Goal: Information Seeking & Learning: Find specific fact

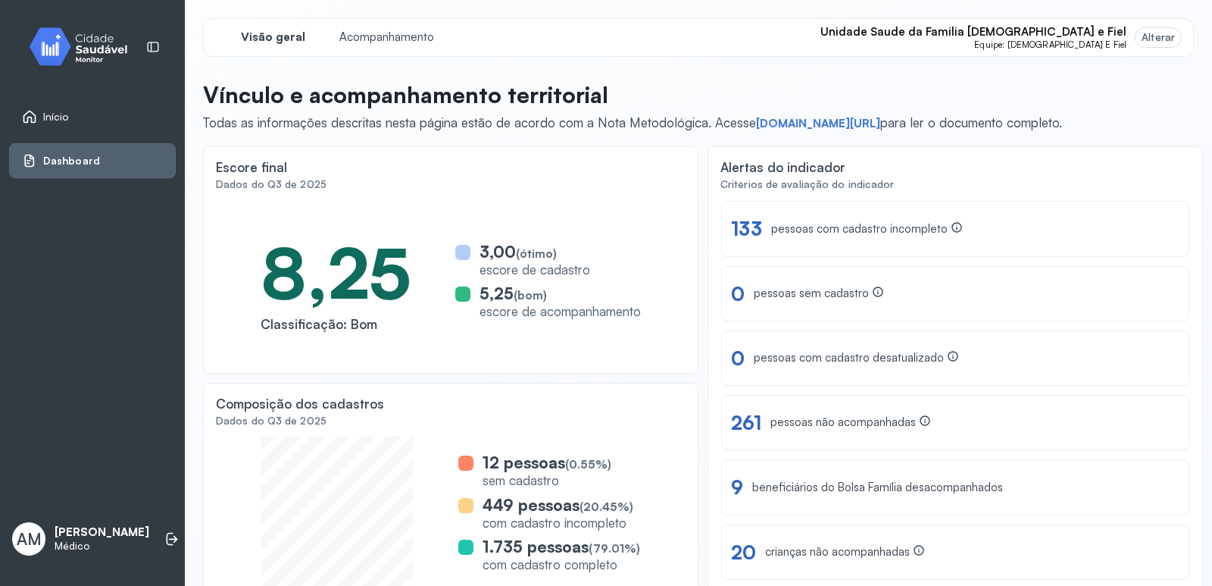
click at [76, 118] on link "Início" at bounding box center [92, 116] width 141 height 15
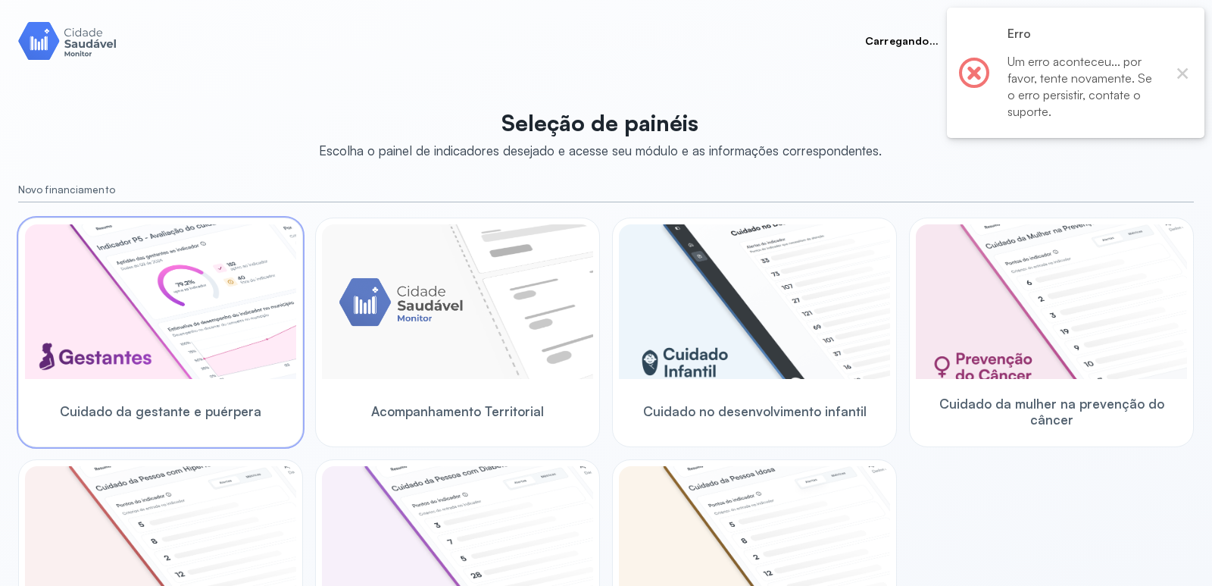
click at [274, 311] on img at bounding box center [160, 301] width 271 height 155
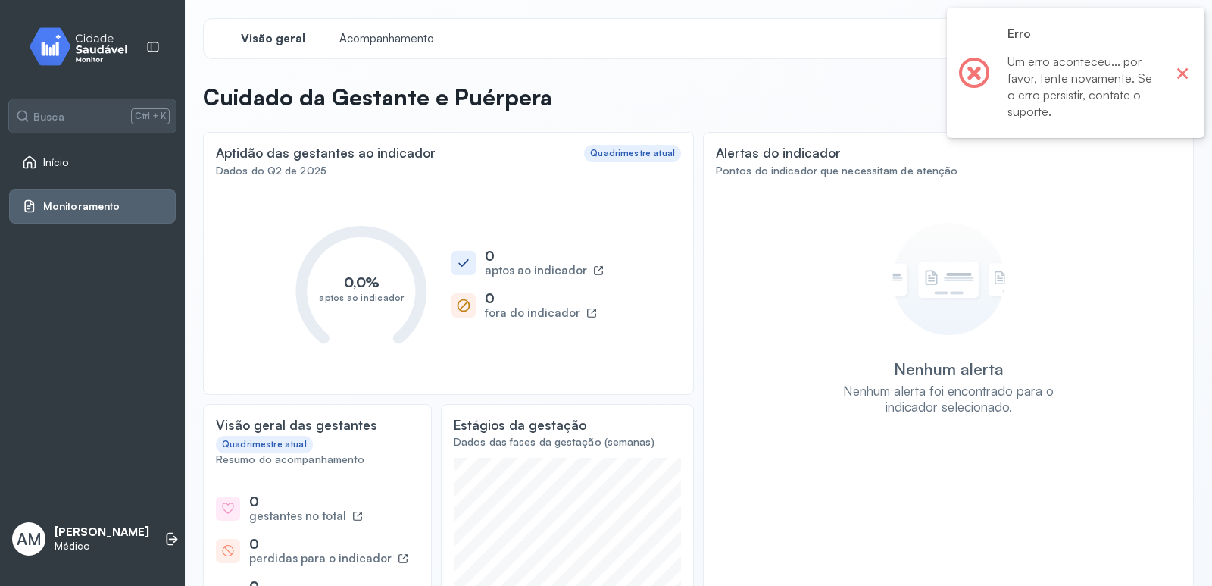
click at [1182, 77] on button "×" at bounding box center [1183, 73] width 20 height 20
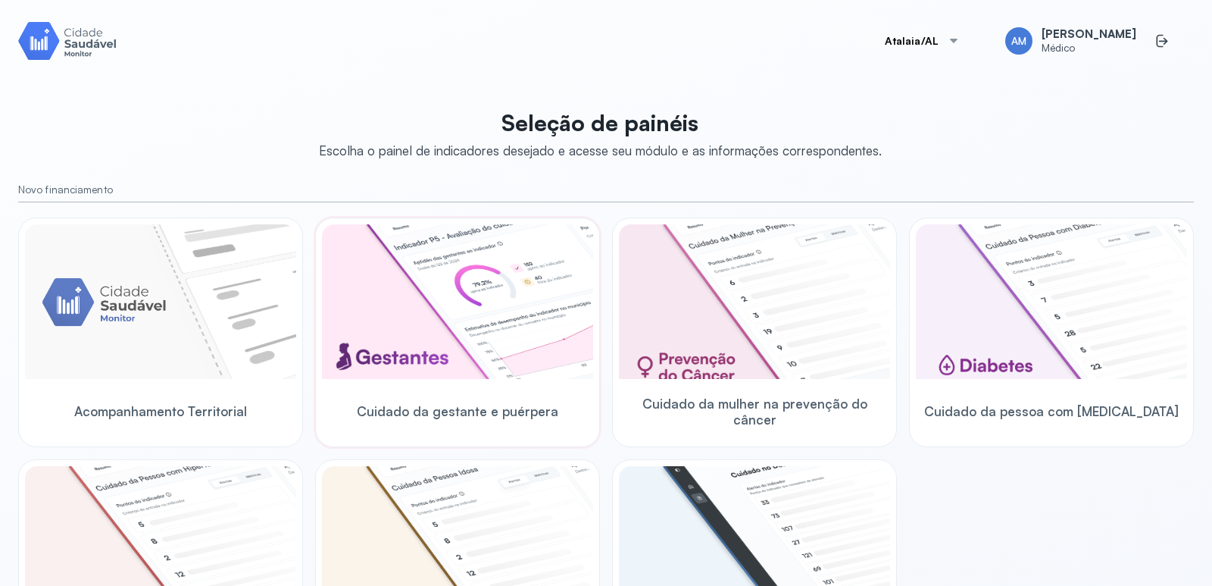
click at [478, 311] on img at bounding box center [457, 301] width 271 height 155
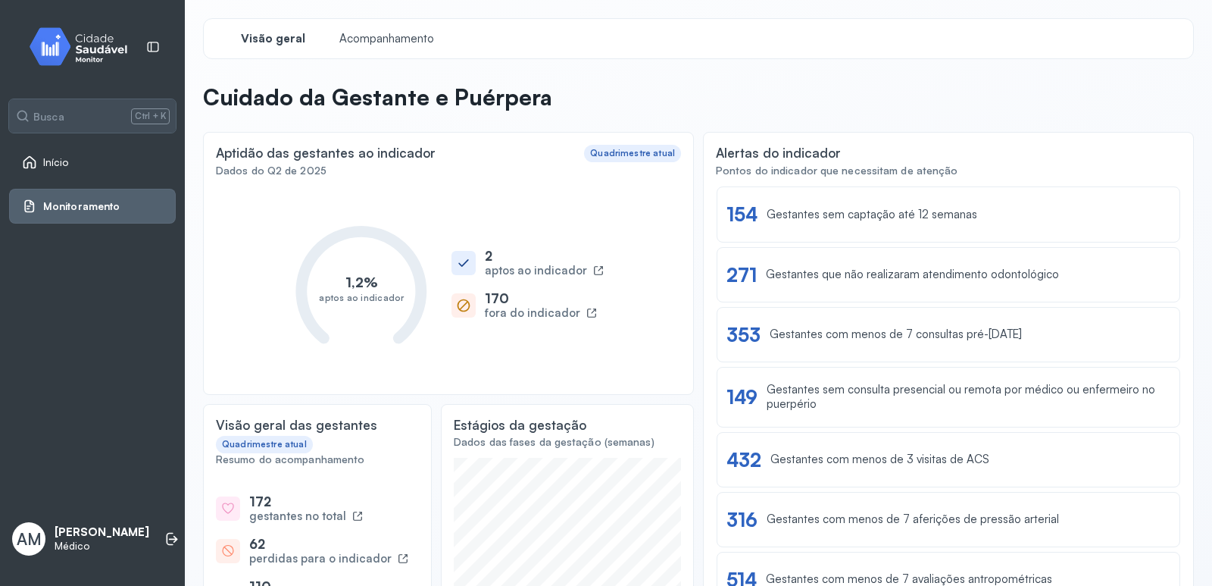
click at [58, 159] on span "Início" at bounding box center [56, 162] width 26 height 13
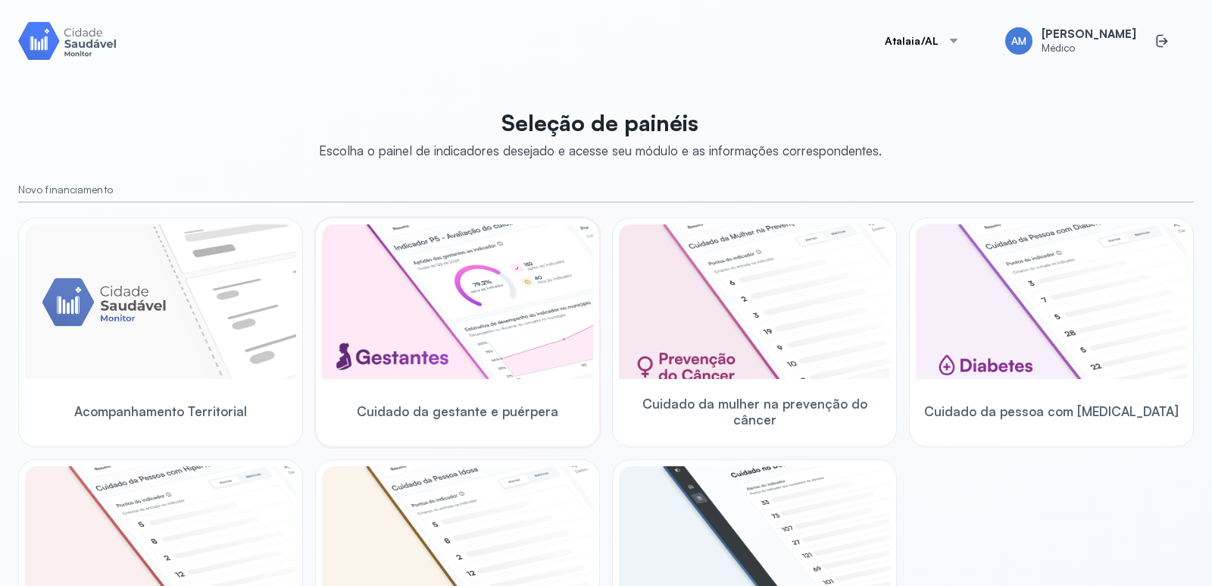
click at [383, 310] on img at bounding box center [457, 301] width 271 height 155
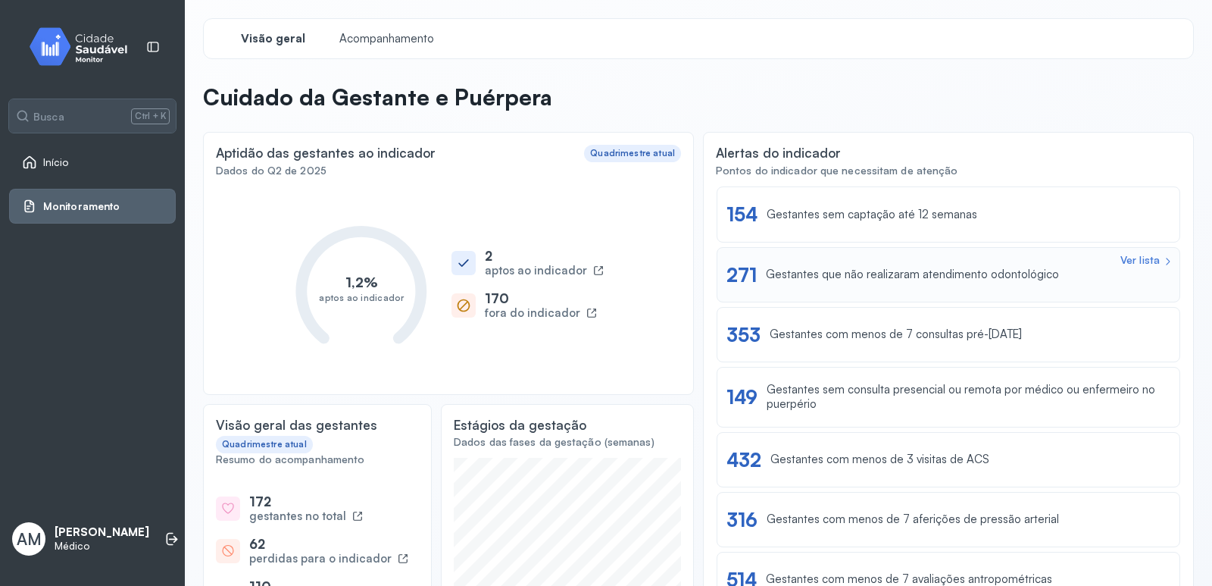
click at [1019, 257] on div "Ver lista 271 Gestantes que não realizaram atendimento odontológico" at bounding box center [949, 274] width 464 height 55
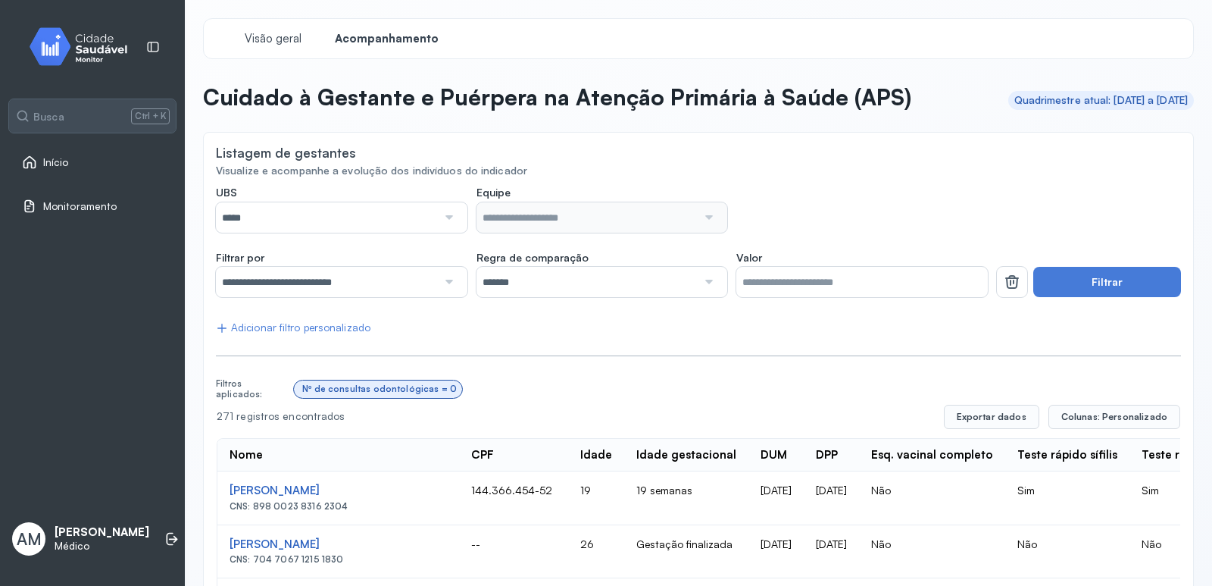
click at [458, 218] on div "*****" at bounding box center [342, 217] width 252 height 30
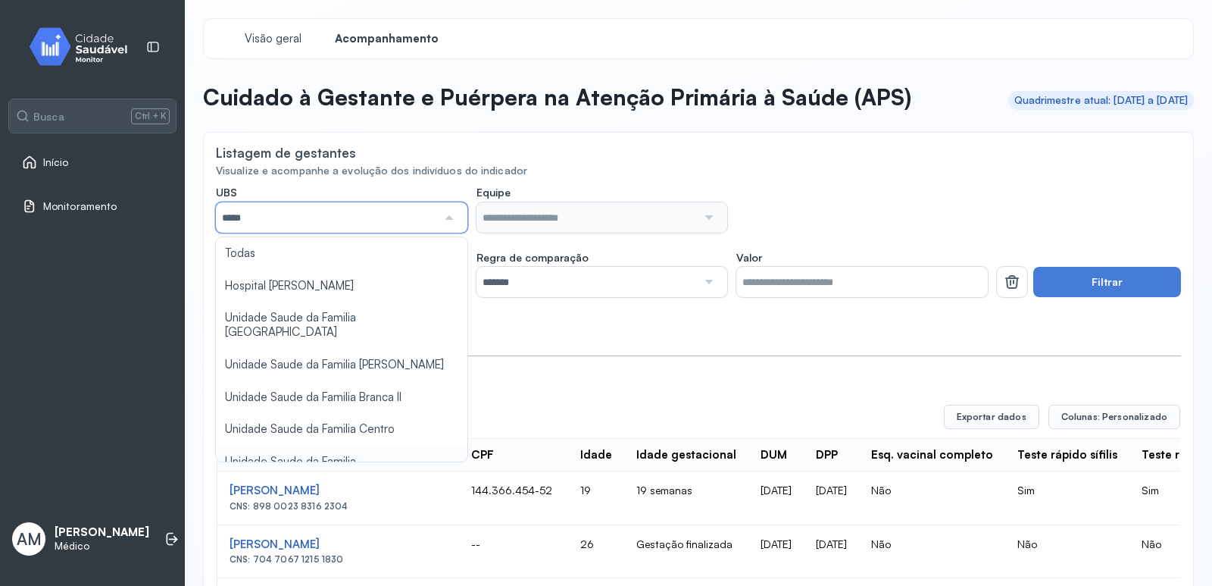
type input "*****"
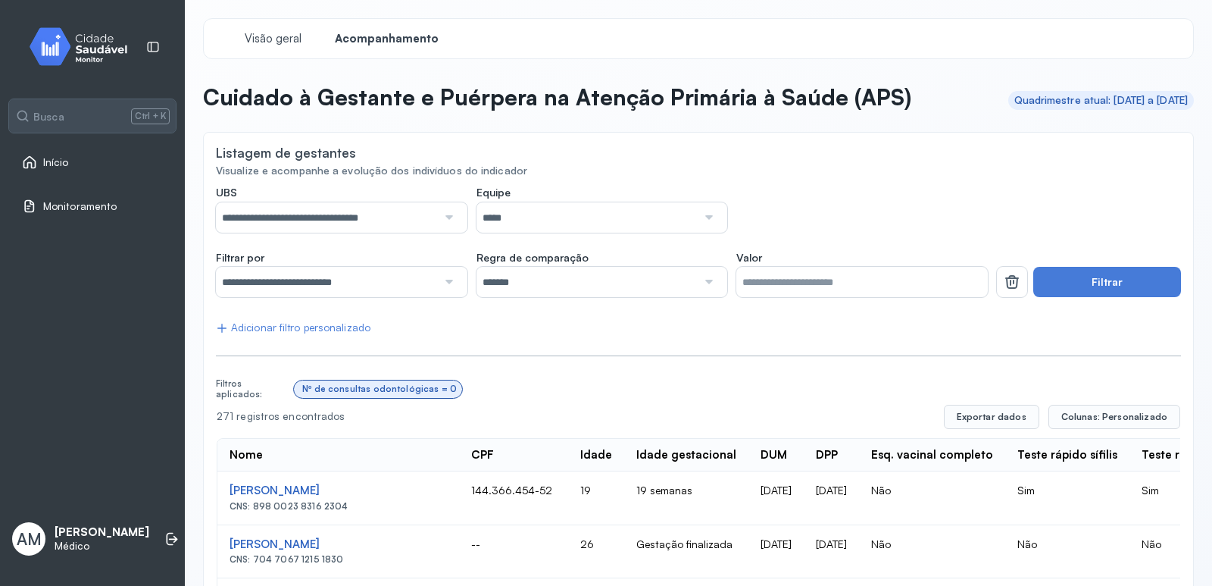
click at [1111, 280] on button "Filtrar" at bounding box center [1108, 282] width 148 height 30
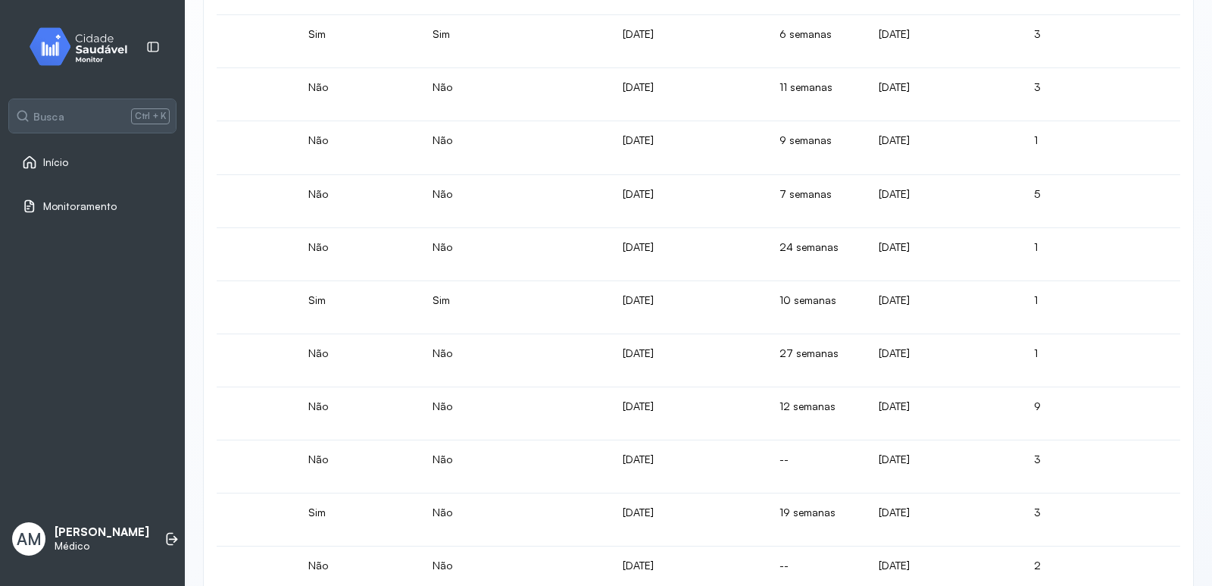
scroll to position [1037, 0]
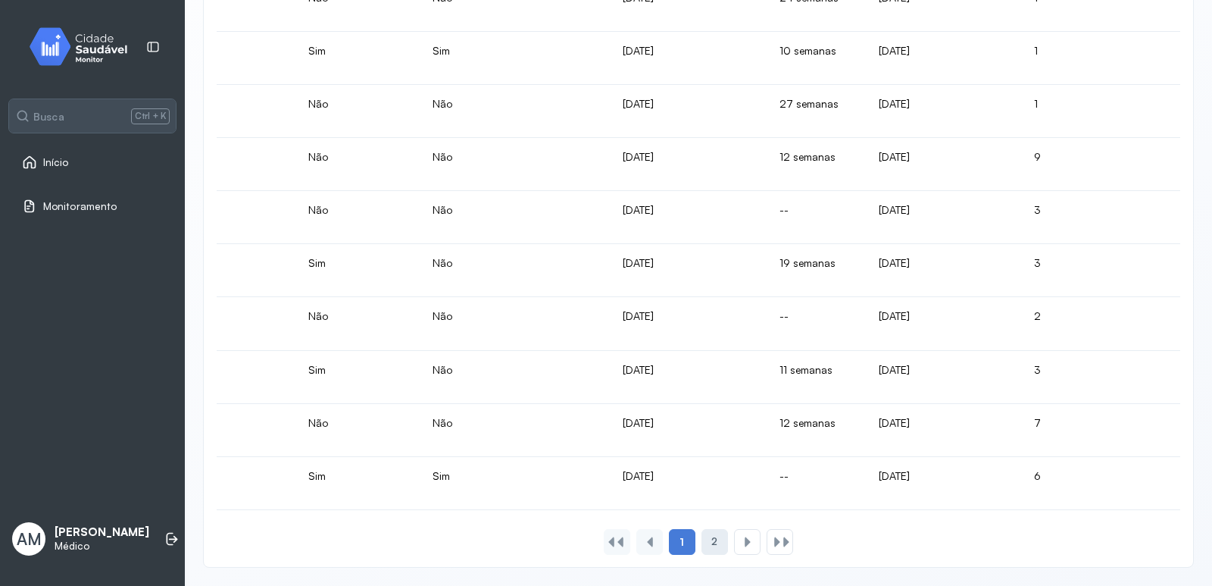
click at [713, 548] on div "2" at bounding box center [715, 542] width 27 height 26
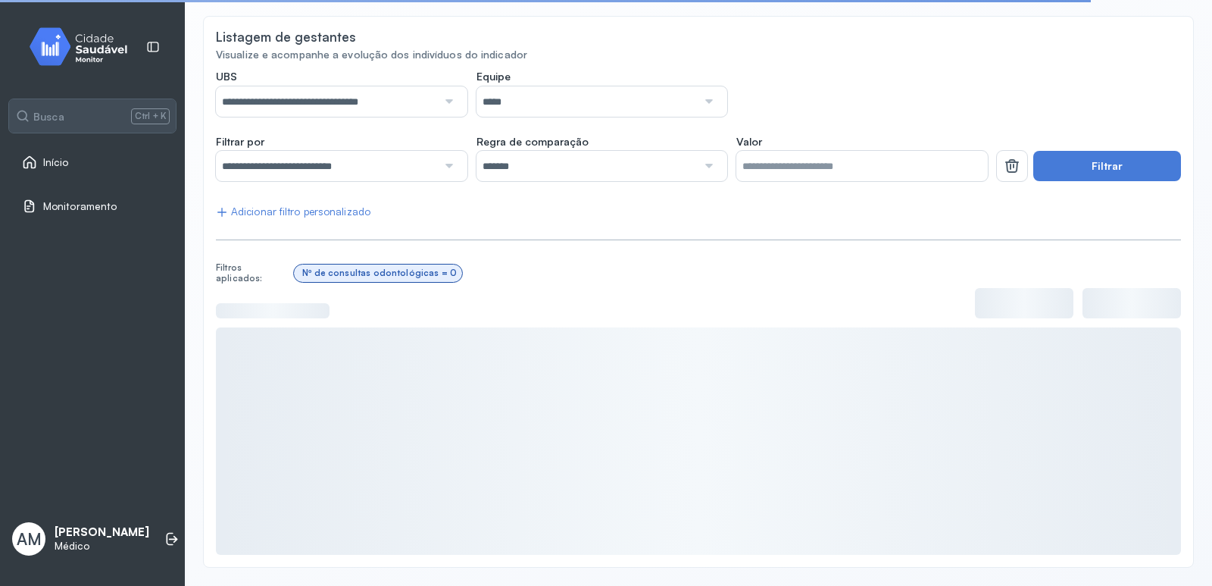
scroll to position [346, 0]
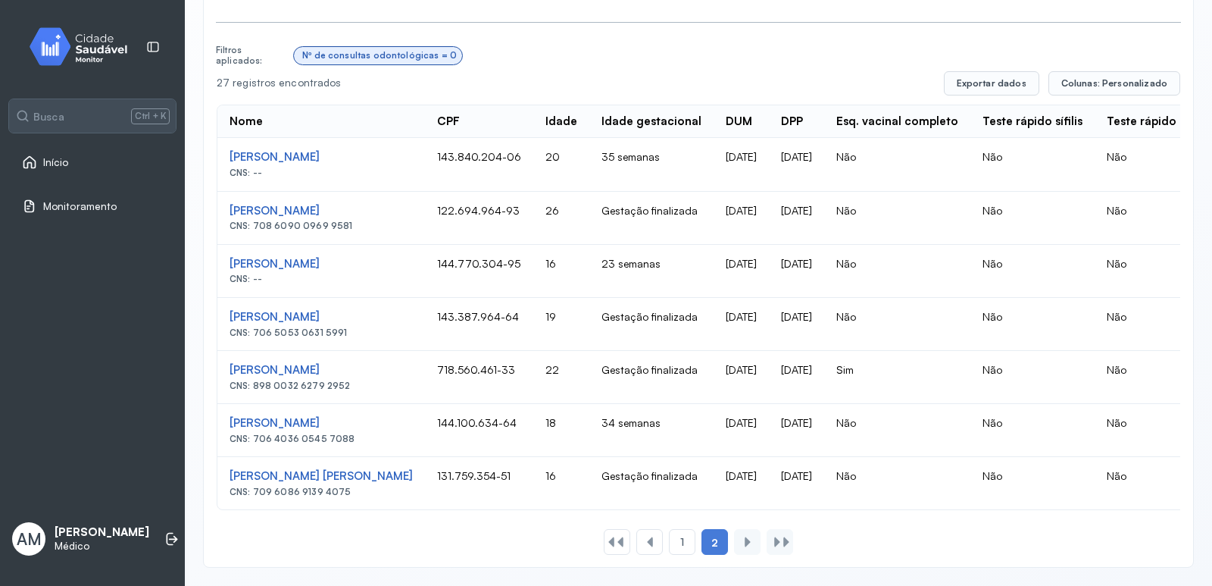
drag, startPoint x: 346, startPoint y: 372, endPoint x: 256, endPoint y: 375, distance: 90.2
click at [256, 380] on div "CNS: 898 0032 6279 2952" at bounding box center [321, 385] width 183 height 11
copy div "898 0032 6279 2952"
drag, startPoint x: 348, startPoint y: 425, endPoint x: 253, endPoint y: 427, distance: 94.7
click at [253, 433] on div "CNS: 706 4036 0545 7088" at bounding box center [321, 438] width 183 height 11
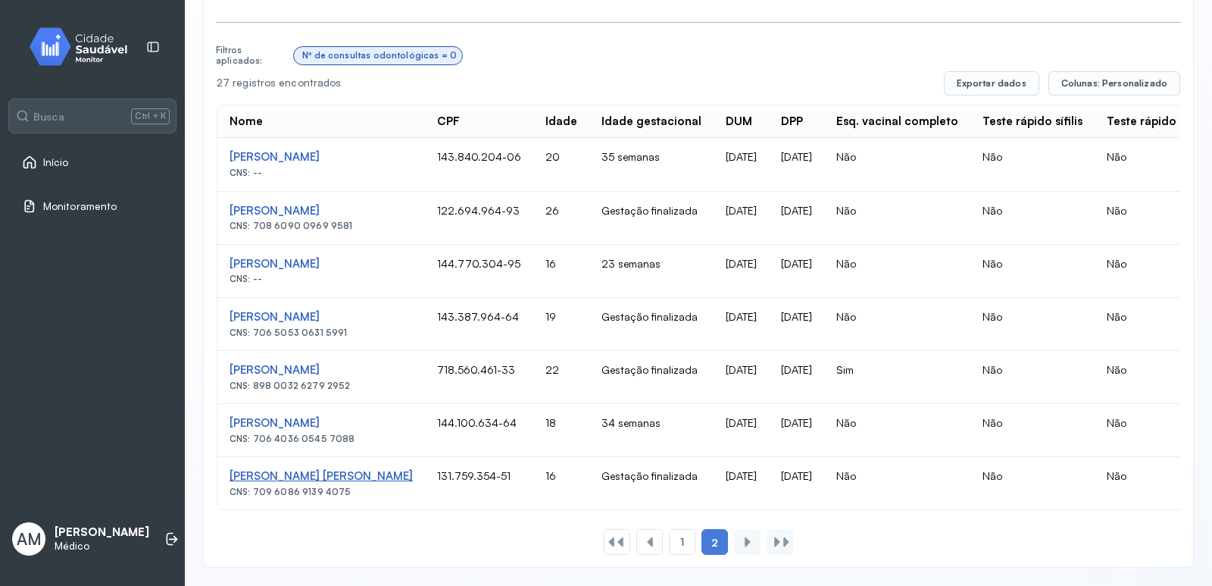
copy div "706 4036 0545 7088"
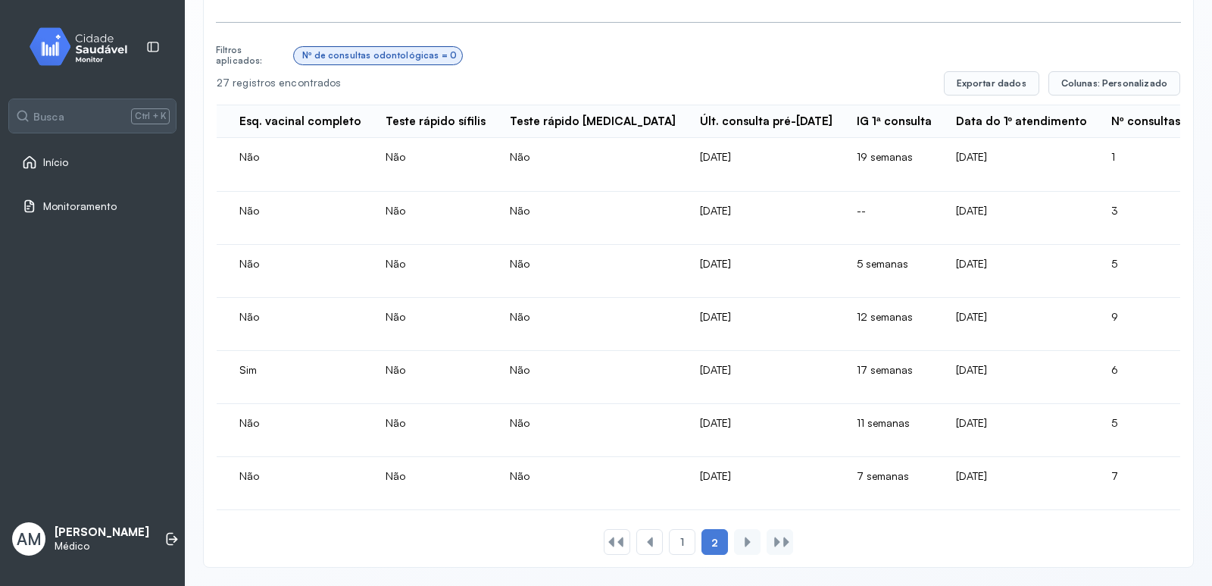
scroll to position [0, 580]
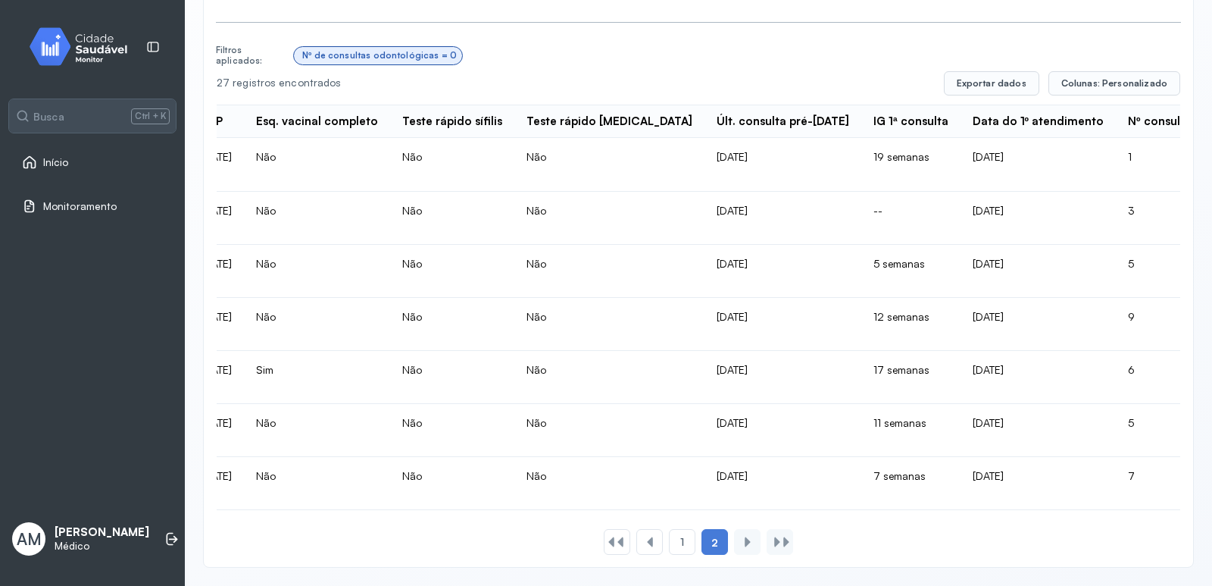
click at [705, 421] on td "22/07/2025" at bounding box center [783, 430] width 157 height 53
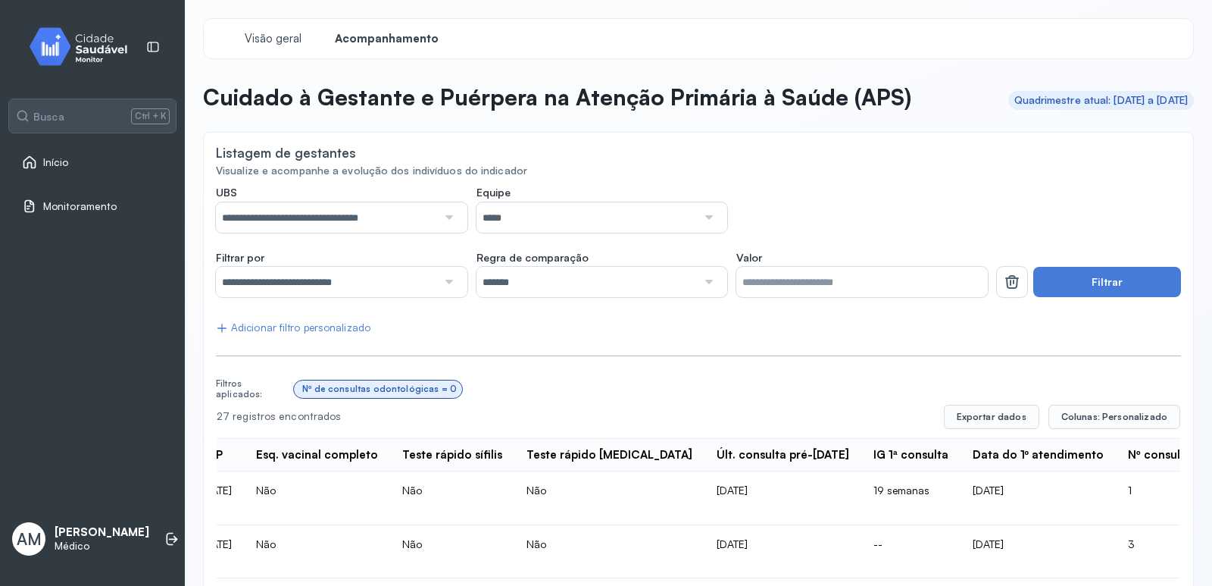
scroll to position [346, 0]
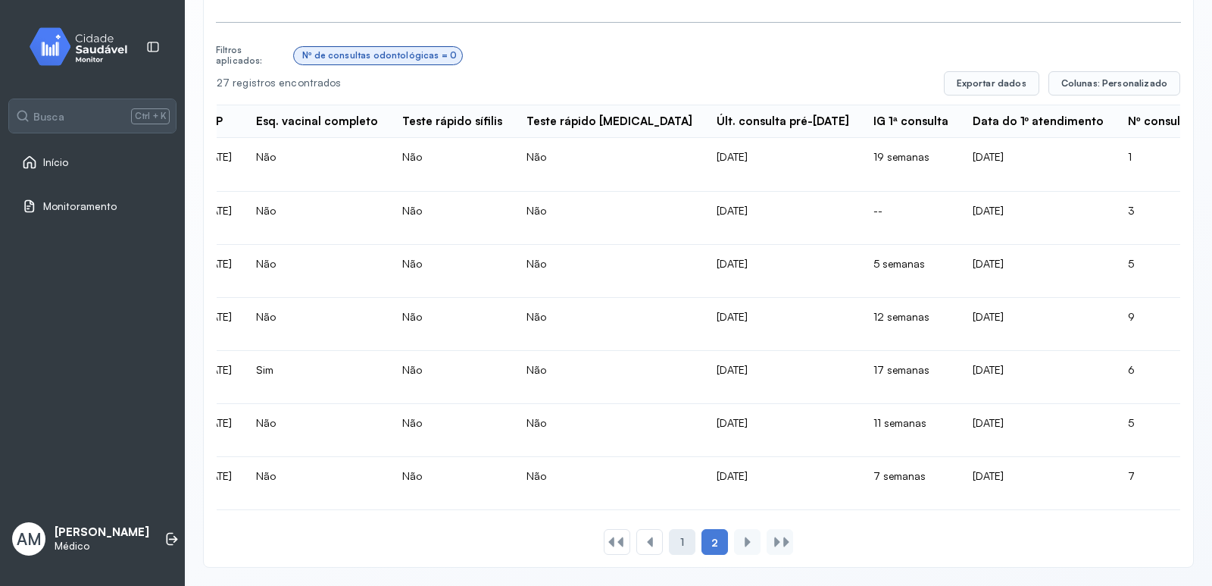
click at [682, 545] on div "1" at bounding box center [682, 542] width 27 height 26
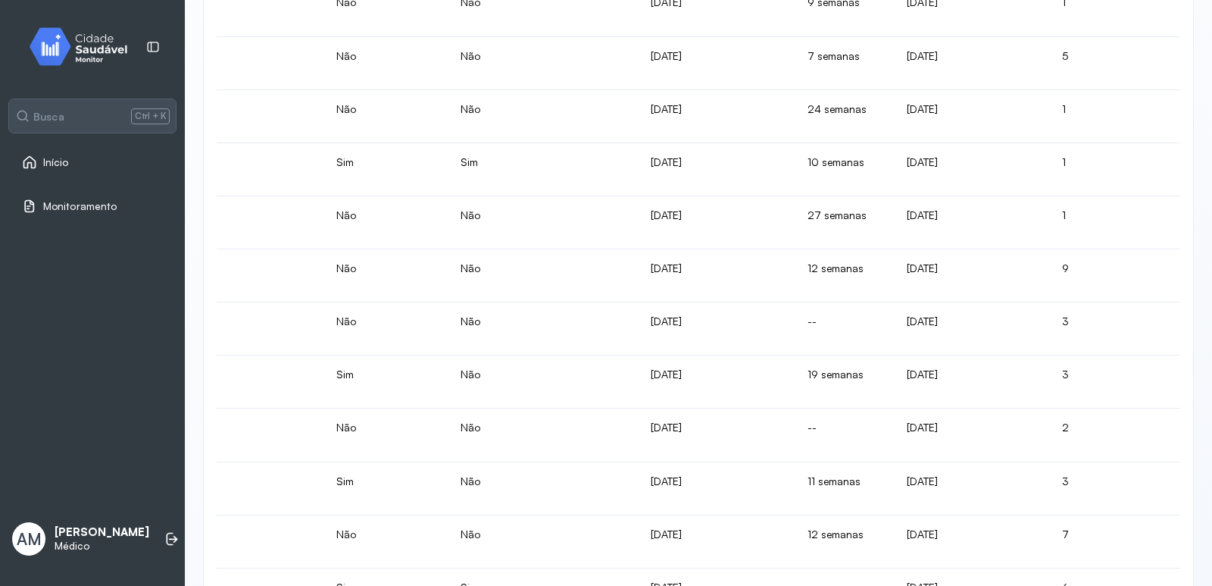
scroll to position [886, 0]
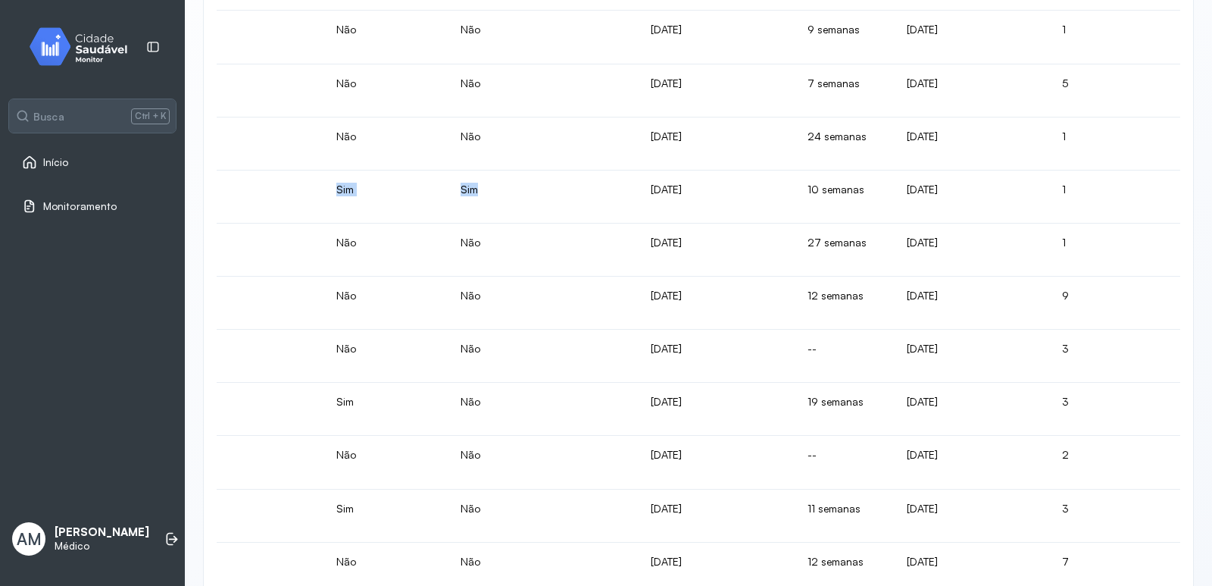
drag, startPoint x: 477, startPoint y: 199, endPoint x: 321, endPoint y: 195, distance: 156.9
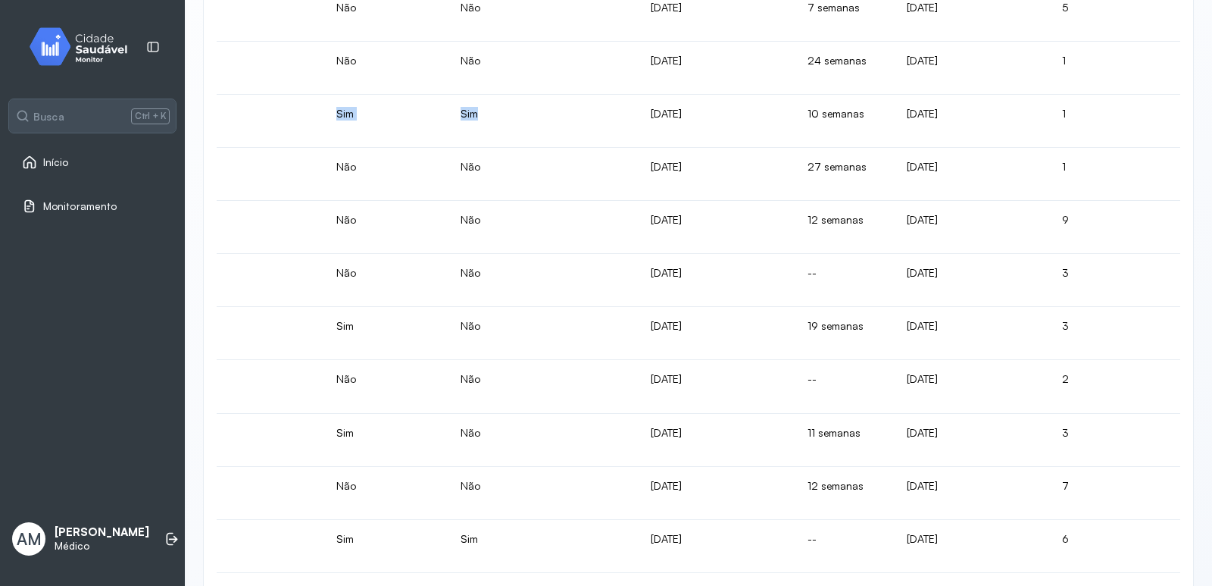
scroll to position [1037, 0]
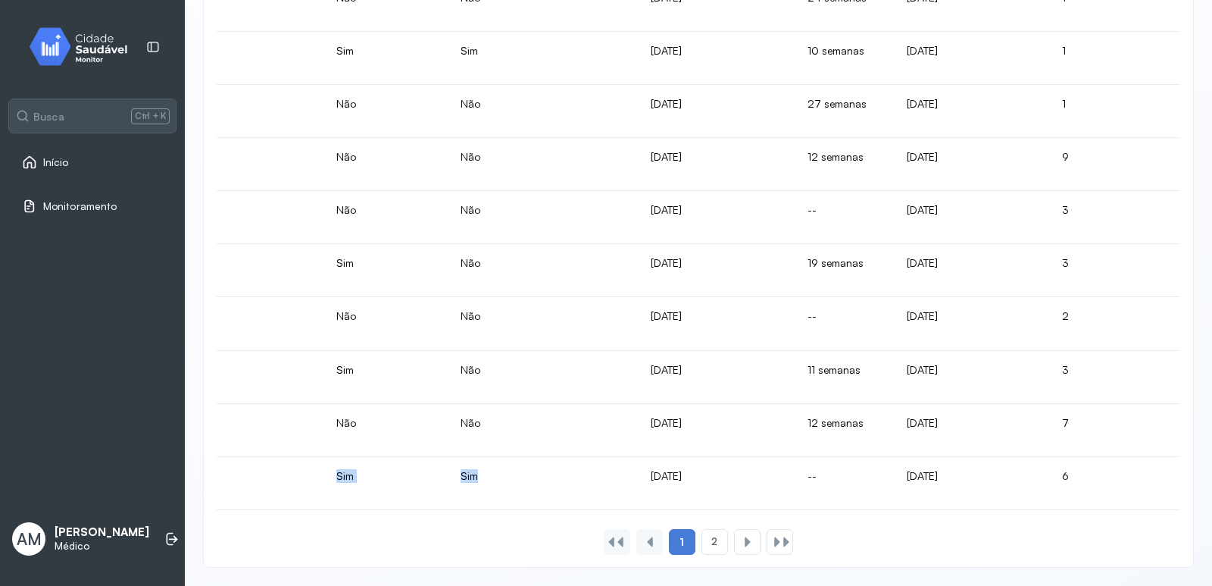
drag, startPoint x: 467, startPoint y: 455, endPoint x: 273, endPoint y: 455, distance: 194.0
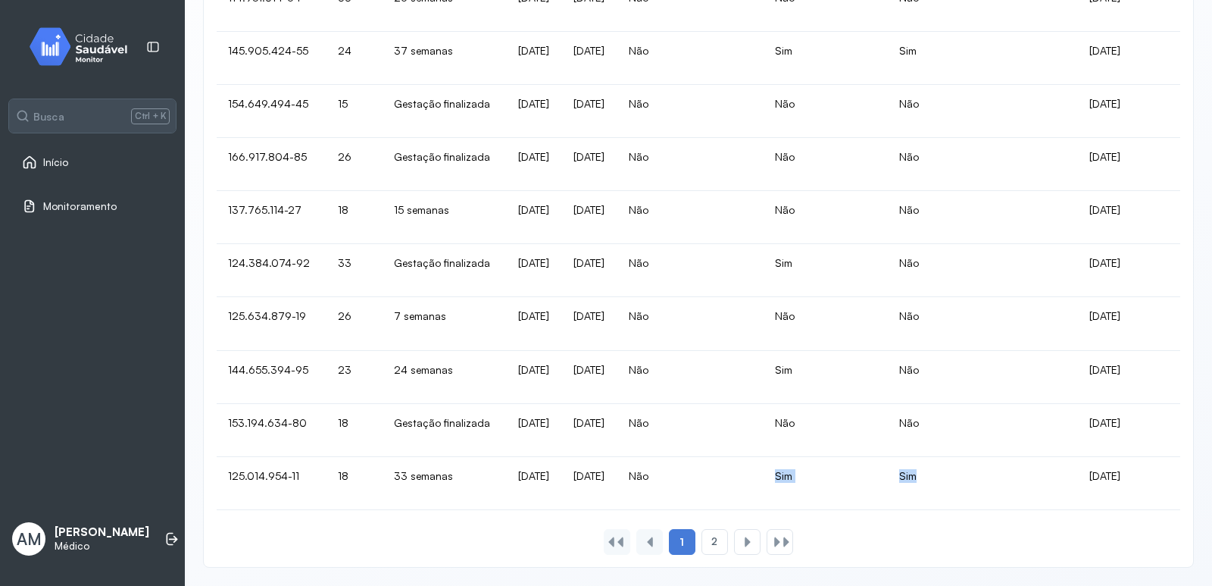
scroll to position [0, 530]
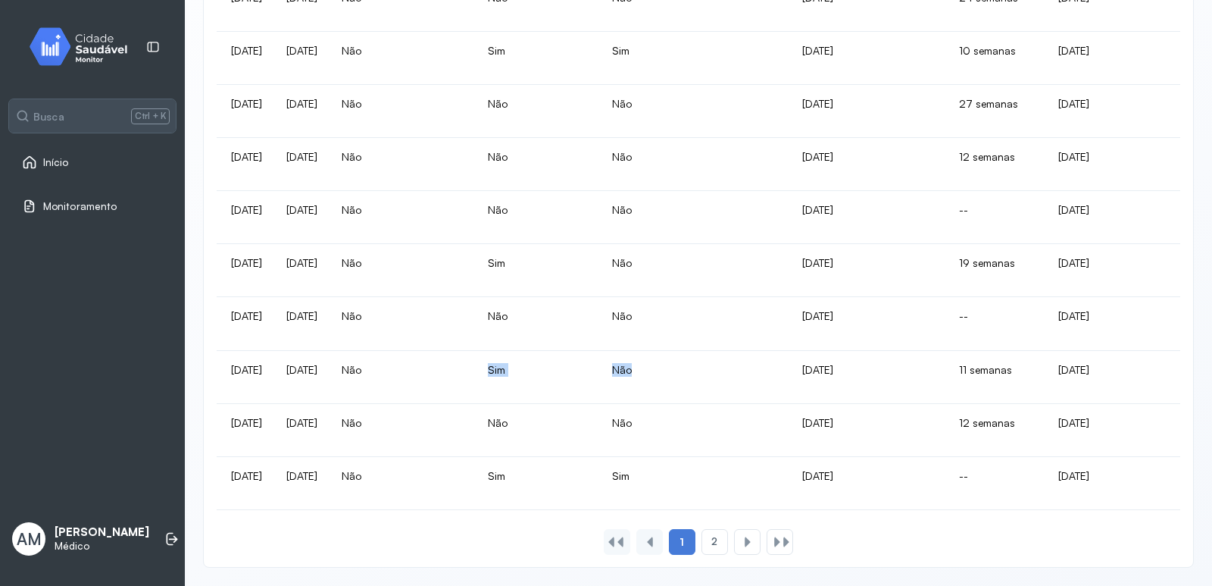
drag, startPoint x: 467, startPoint y: 358, endPoint x: 638, endPoint y: 365, distance: 171.4
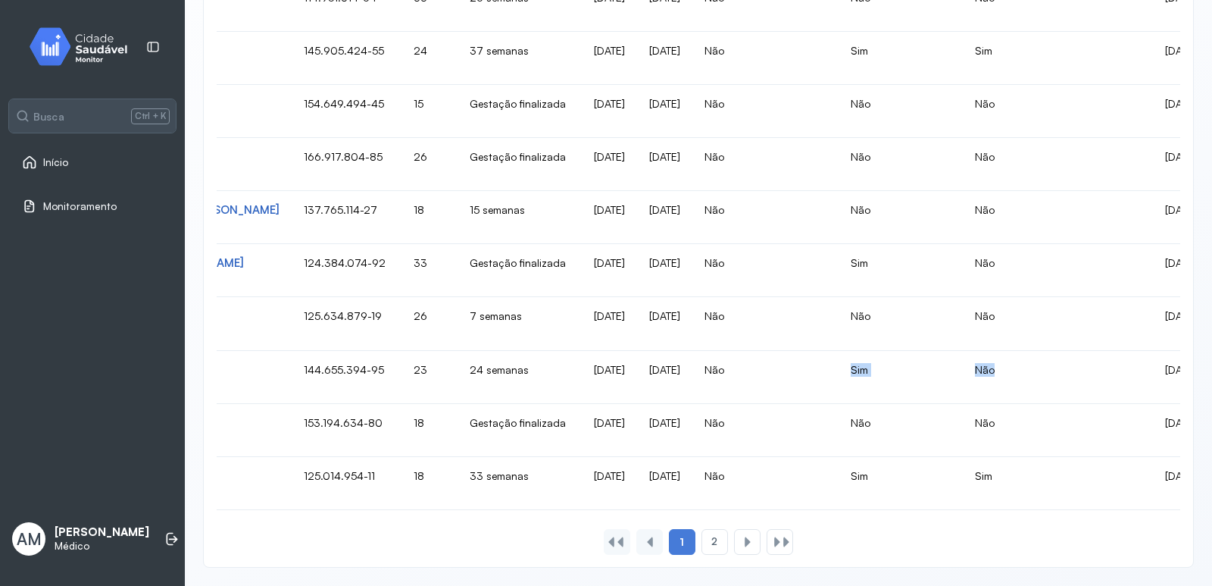
scroll to position [0, 0]
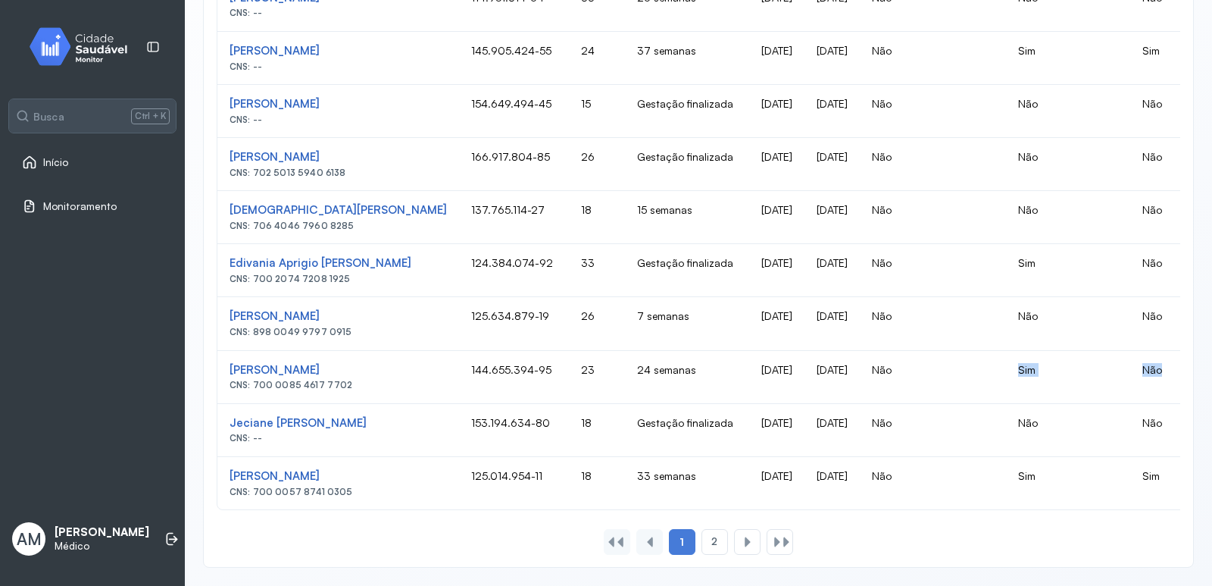
drag, startPoint x: 343, startPoint y: 375, endPoint x: 253, endPoint y: 374, distance: 89.4
click at [253, 380] on div "CNS: 700 0085 4617 7702" at bounding box center [338, 385] width 217 height 11
copy div "700 0085 4617 7702"
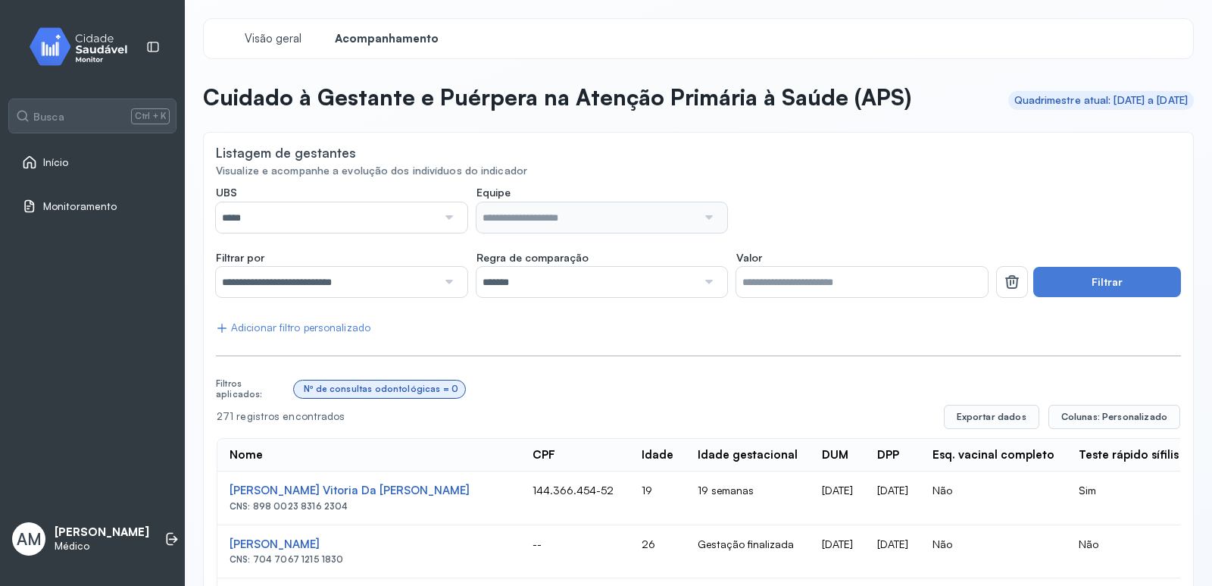
drag, startPoint x: 354, startPoint y: 504, endPoint x: 226, endPoint y: 509, distance: 128.2
click at [226, 509] on td "[PERSON_NAME] Vitoria Da [PERSON_NAME] CNS: 898 0023 8316 2304" at bounding box center [368, 497] width 303 height 53
drag, startPoint x: 245, startPoint y: 506, endPoint x: 277, endPoint y: 512, distance: 33.0
click at [277, 512] on div "CNS: 898 0023 8316 2304" at bounding box center [369, 506] width 279 height 11
drag, startPoint x: 345, startPoint y: 505, endPoint x: 256, endPoint y: 512, distance: 88.9
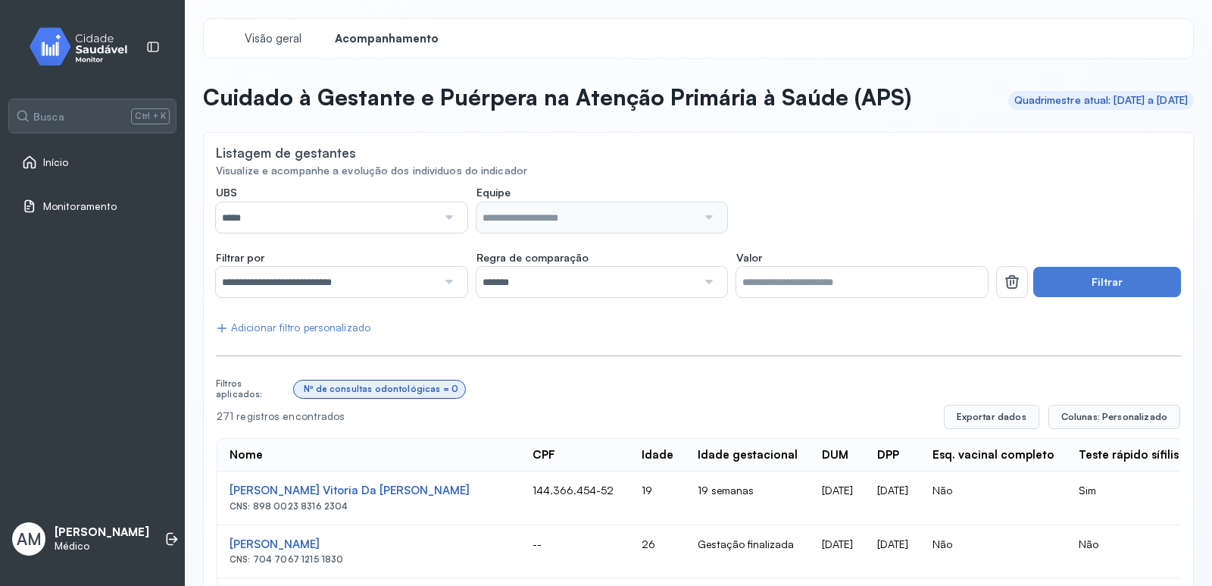
click at [256, 512] on div "CNS: 898 0023 8316 2304" at bounding box center [369, 506] width 279 height 11
copy div "898 0023 8316 2304"
